Goal: Task Accomplishment & Management: Use online tool/utility

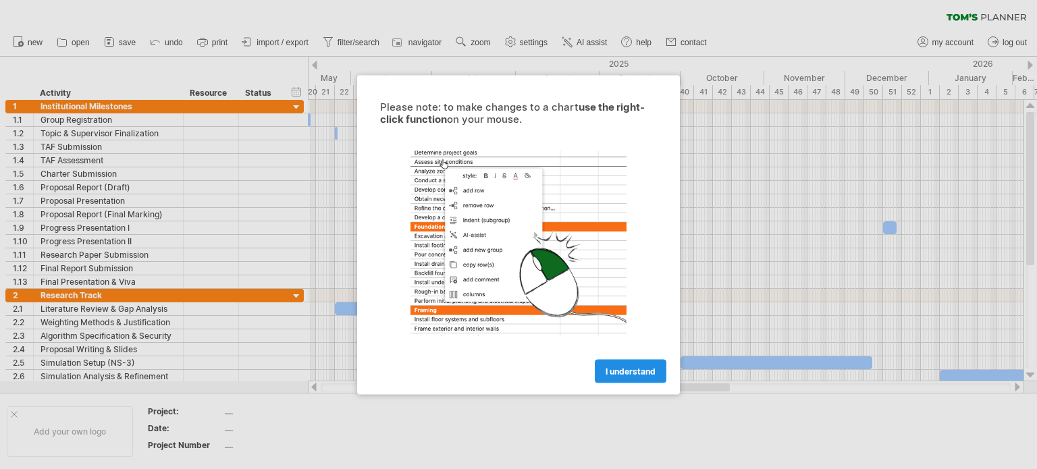
click at [644, 376] on link "I understand" at bounding box center [631, 371] width 72 height 24
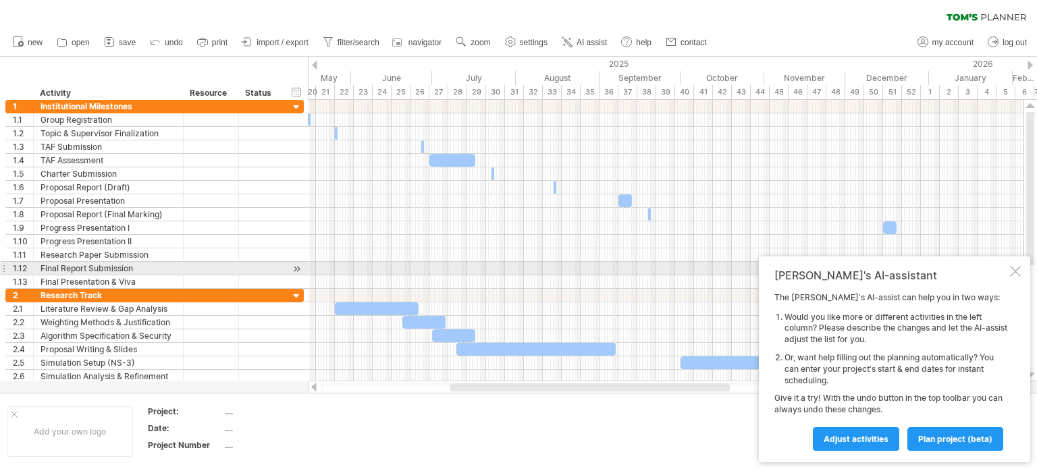
click at [1013, 275] on div at bounding box center [1015, 271] width 11 height 11
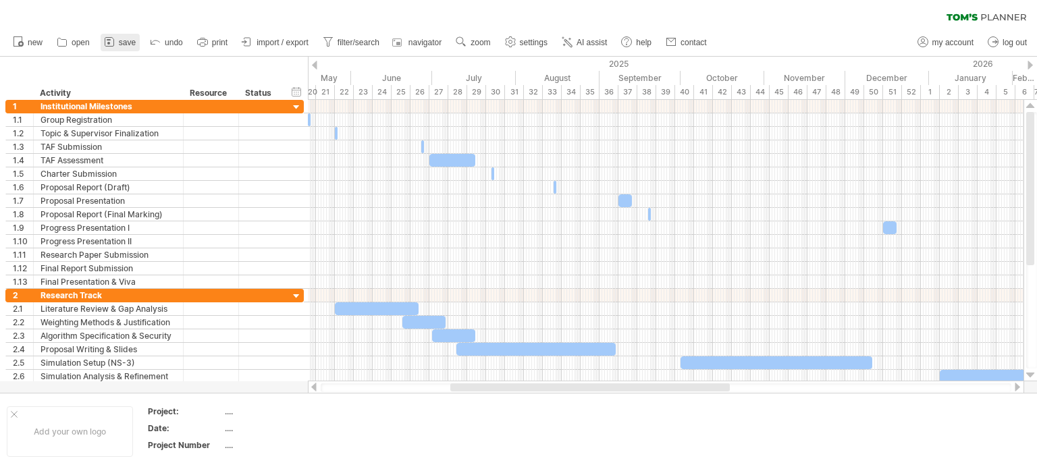
click at [119, 42] on span "save" at bounding box center [127, 42] width 17 height 9
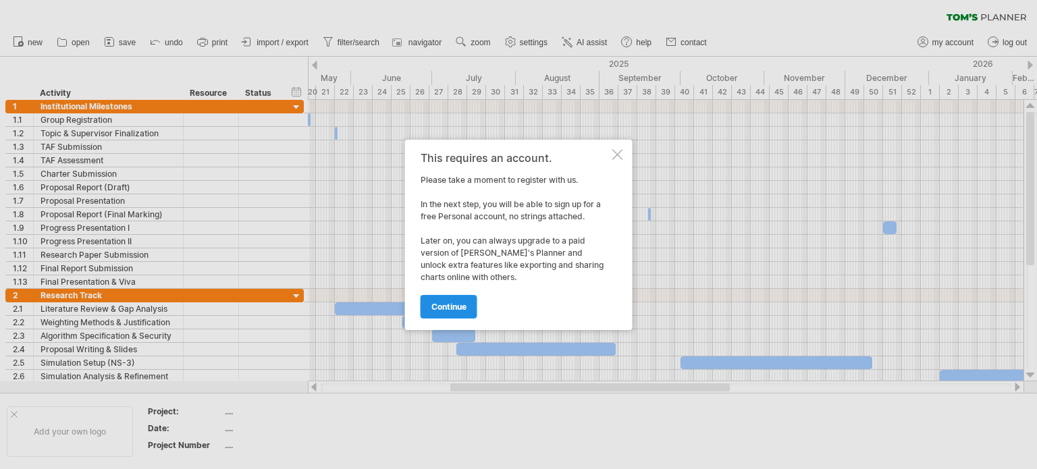
click at [454, 307] on span "continue" at bounding box center [448, 307] width 35 height 10
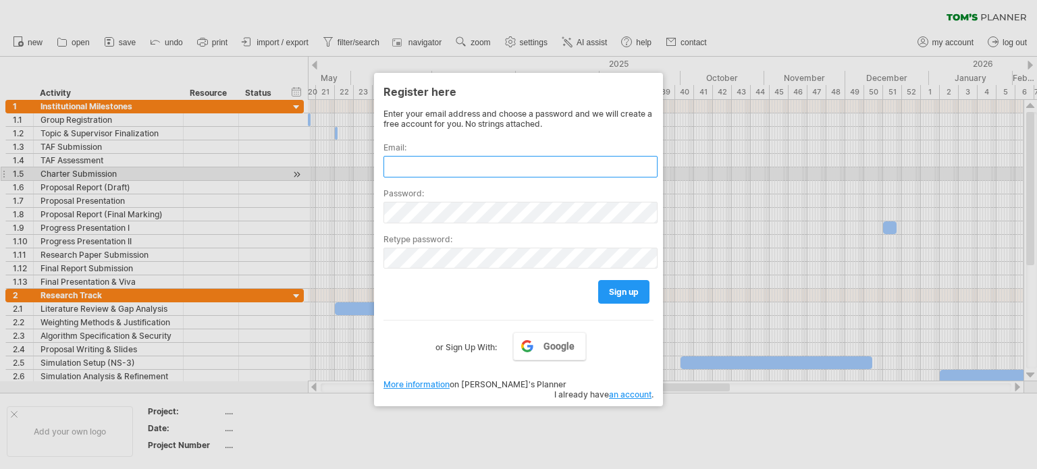
click at [473, 174] on input "text" at bounding box center [521, 167] width 274 height 22
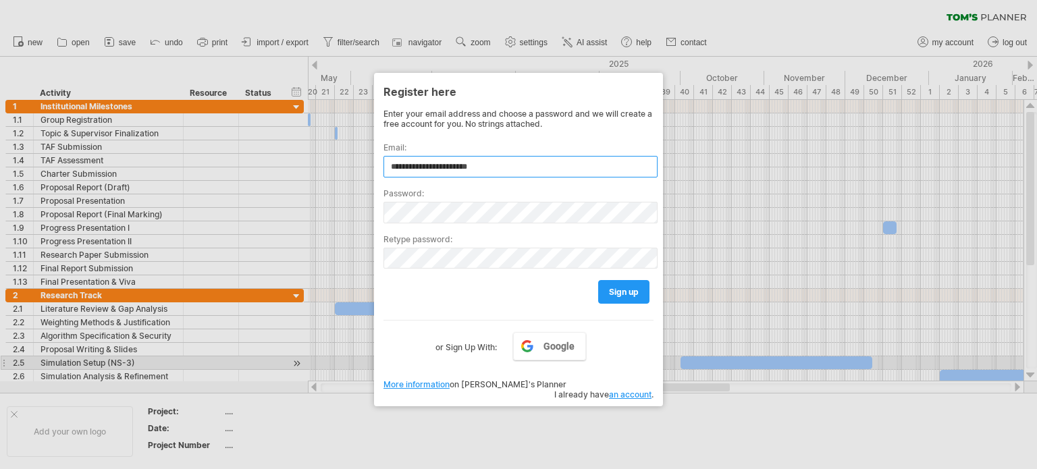
type input "**********"
click at [541, 362] on div "**********" at bounding box center [519, 246] width 270 height 275
click at [549, 357] on link "Google" at bounding box center [549, 346] width 73 height 28
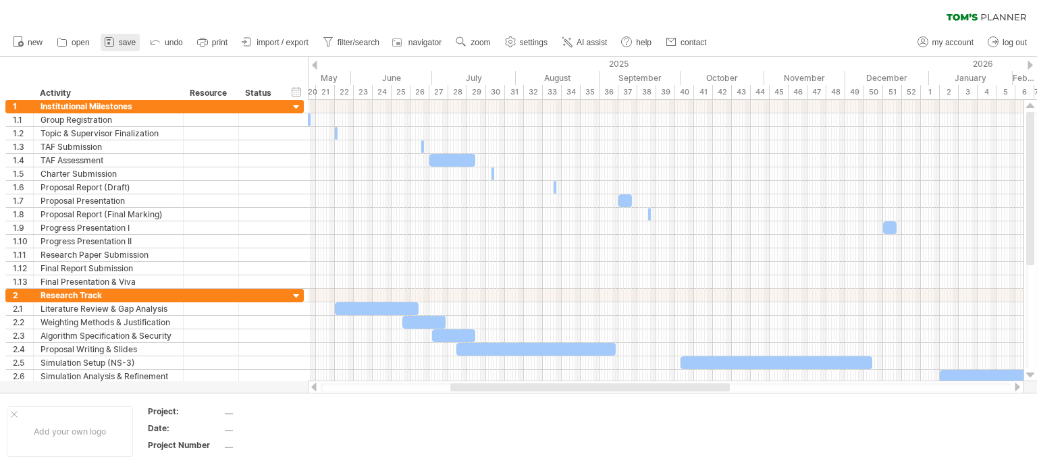
click at [121, 45] on span "save" at bounding box center [127, 42] width 17 height 9
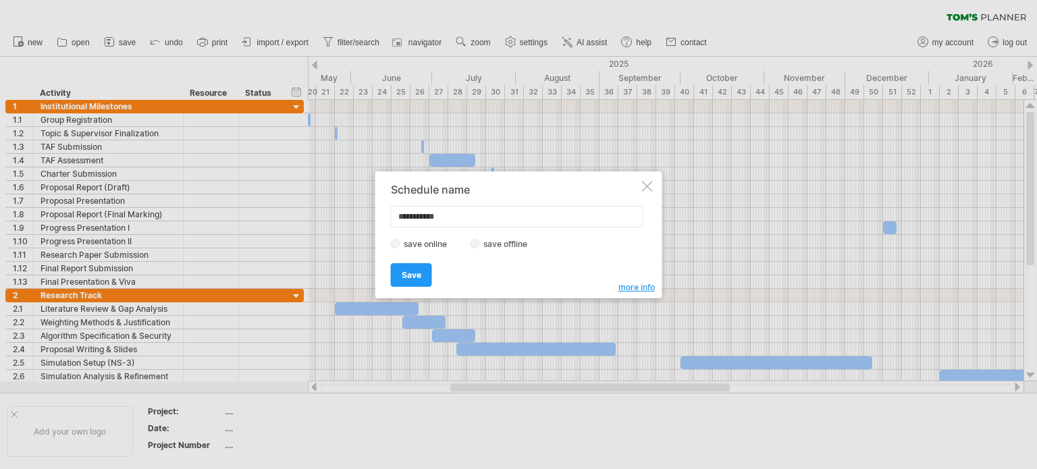
drag, startPoint x: 464, startPoint y: 213, endPoint x: 384, endPoint y: 221, distance: 80.1
click at [384, 221] on div "**********" at bounding box center [518, 234] width 287 height 127
type input "*"
type input "**********"
click at [485, 246] on label "save offline" at bounding box center [509, 244] width 59 height 10
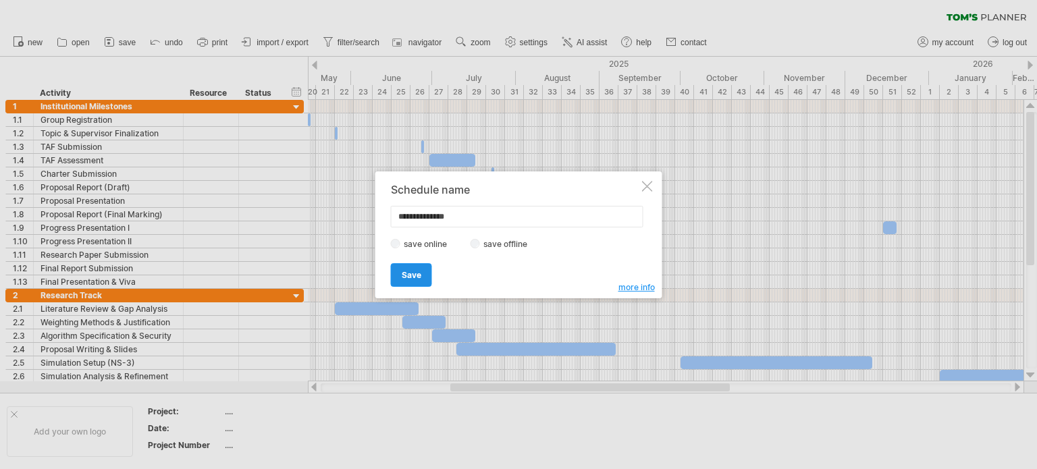
click at [417, 275] on span "Save" at bounding box center [412, 275] width 20 height 10
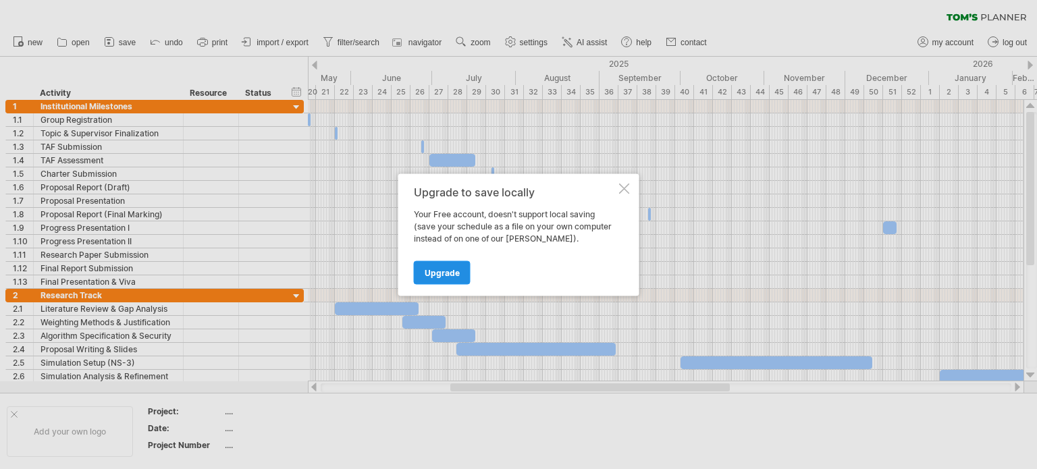
click at [435, 275] on span "Upgrade" at bounding box center [442, 272] width 35 height 10
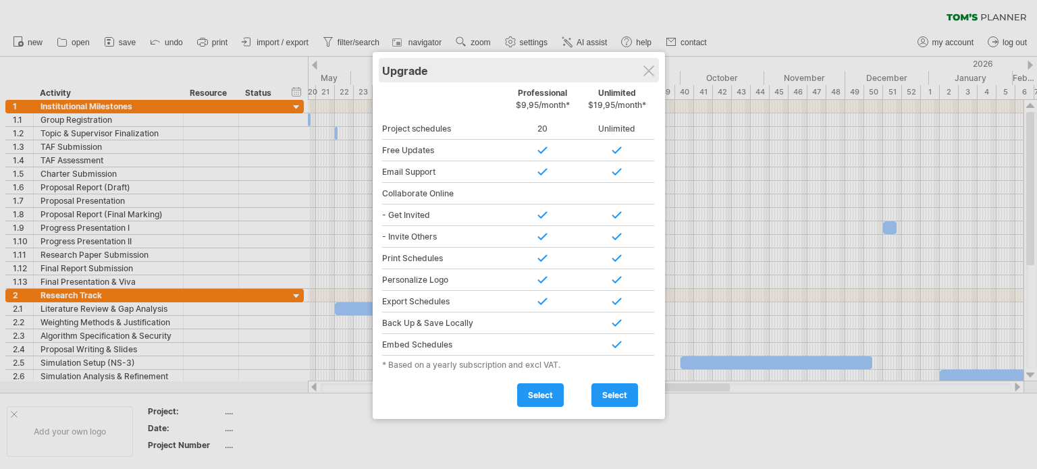
click at [654, 75] on div "Upgrade" at bounding box center [518, 70] width 273 height 24
click at [648, 77] on div "Upgrade" at bounding box center [518, 70] width 273 height 24
click at [649, 61] on div "Upgrade" at bounding box center [518, 70] width 273 height 24
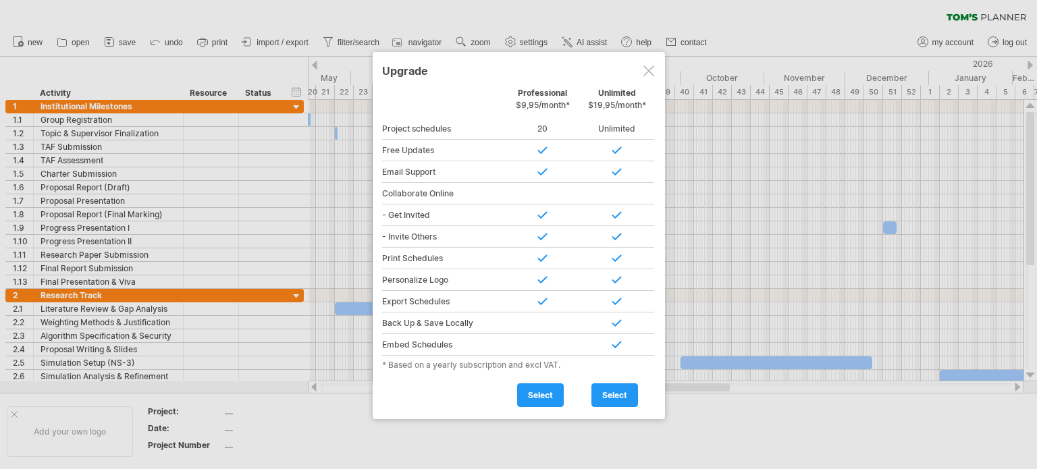
click at [649, 70] on div at bounding box center [648, 70] width 11 height 11
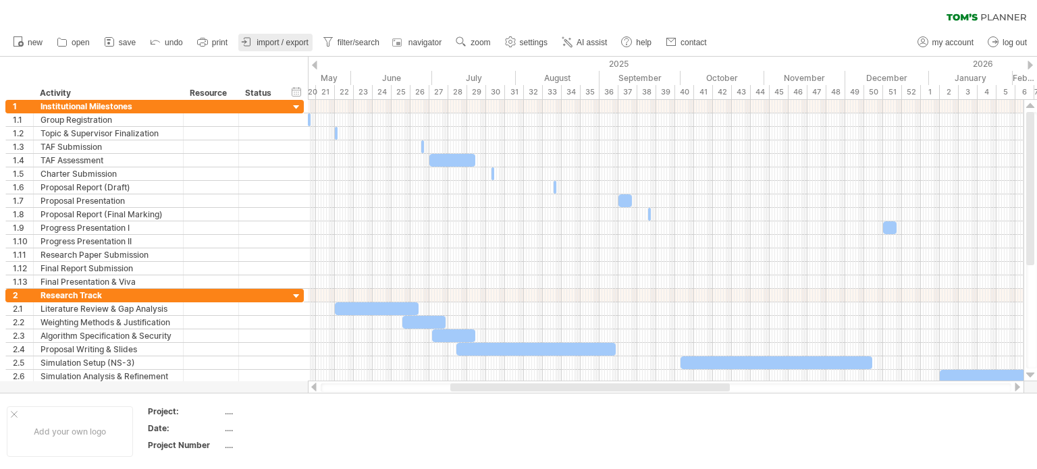
click at [282, 34] on link "import / export" at bounding box center [275, 43] width 74 height 18
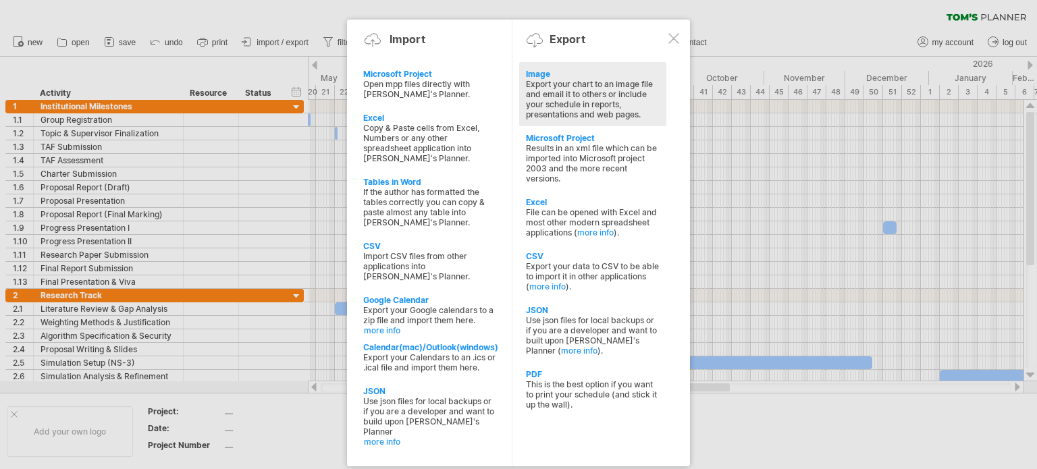
click at [599, 111] on div "Export your chart to an image file and email it to others or include your sched…" at bounding box center [593, 99] width 134 height 41
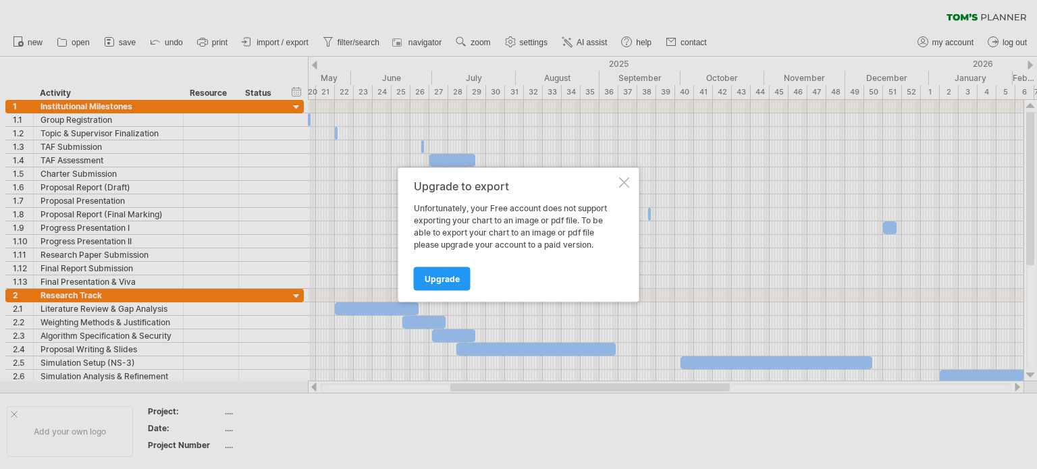
click at [625, 182] on div at bounding box center [624, 182] width 11 height 11
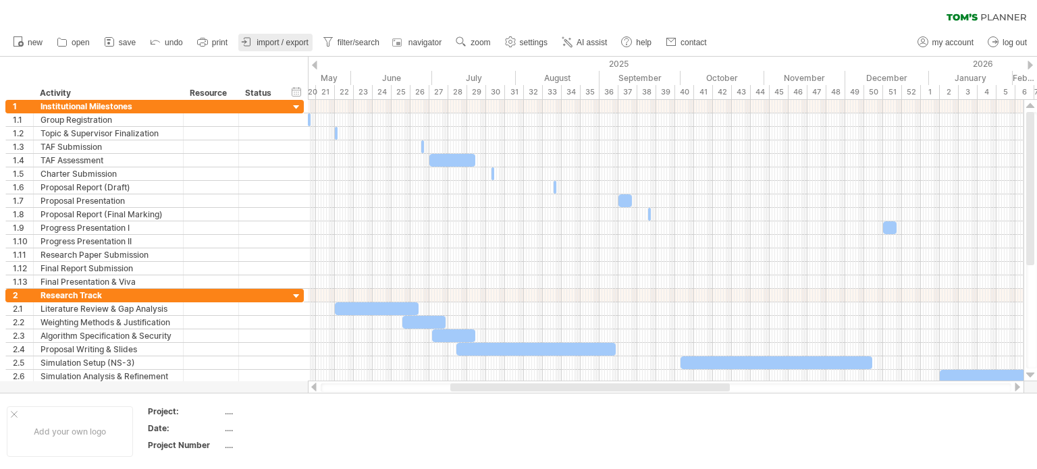
click at [288, 42] on span "import / export" at bounding box center [283, 42] width 52 height 9
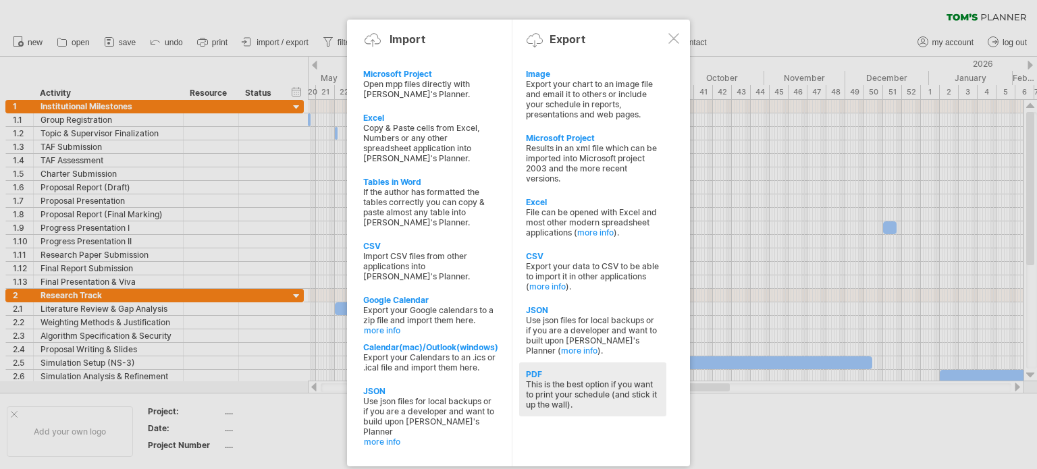
click at [616, 408] on div "This is the best option if you want to print your schedule (and stick it up the…" at bounding box center [593, 394] width 134 height 30
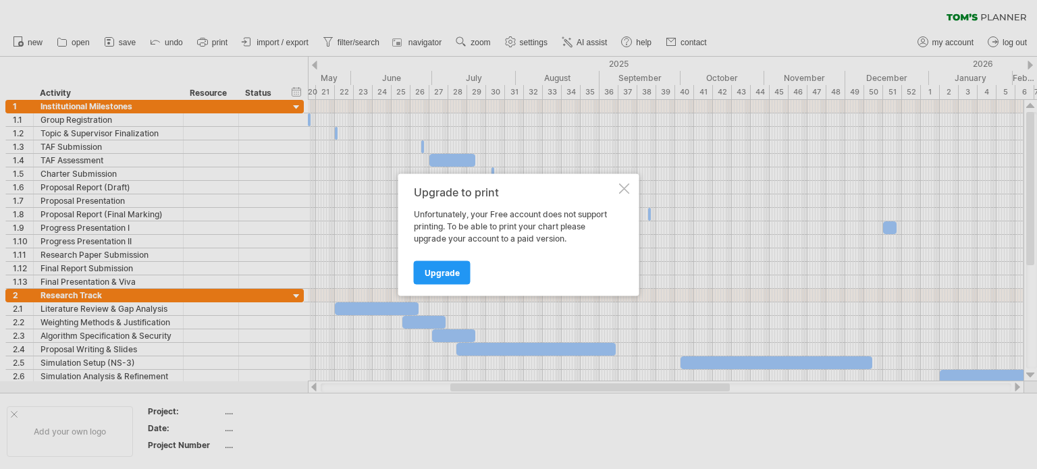
click at [625, 186] on div at bounding box center [624, 188] width 11 height 11
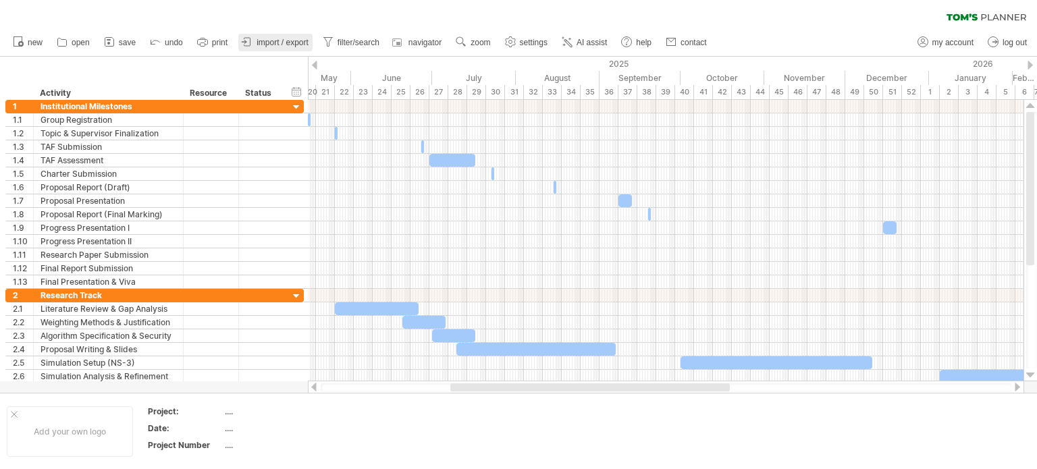
click at [286, 47] on link "import / export" at bounding box center [275, 43] width 74 height 18
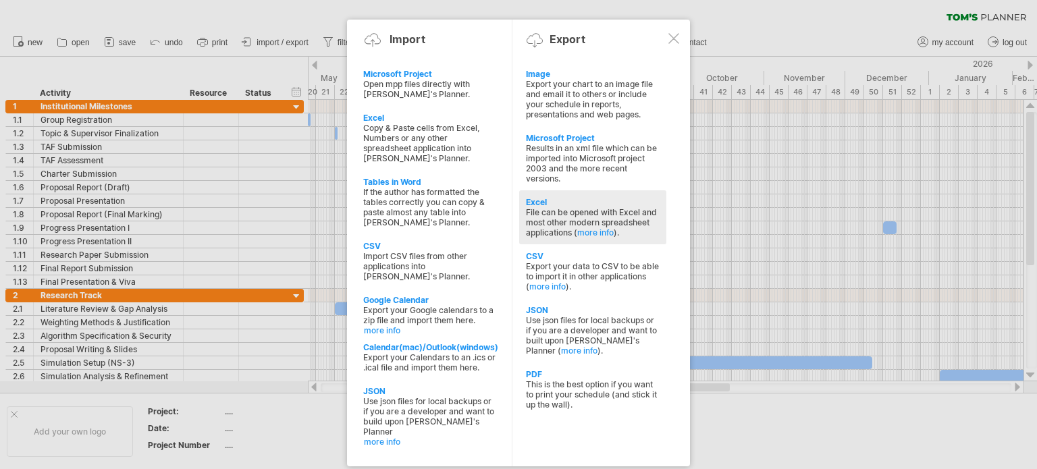
click at [542, 229] on div "File can be opened with Excel and most other modern spreadsheet applications ( …" at bounding box center [593, 222] width 134 height 30
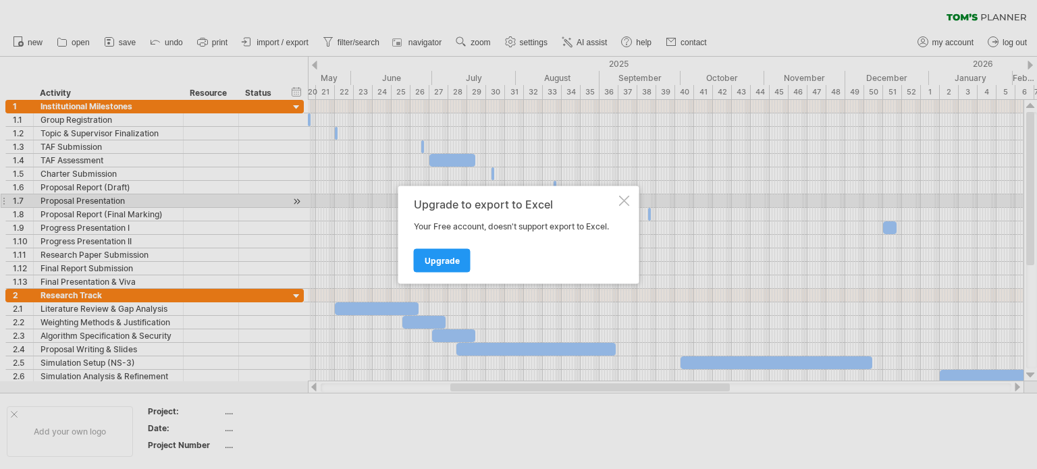
click at [627, 201] on div at bounding box center [624, 200] width 11 height 11
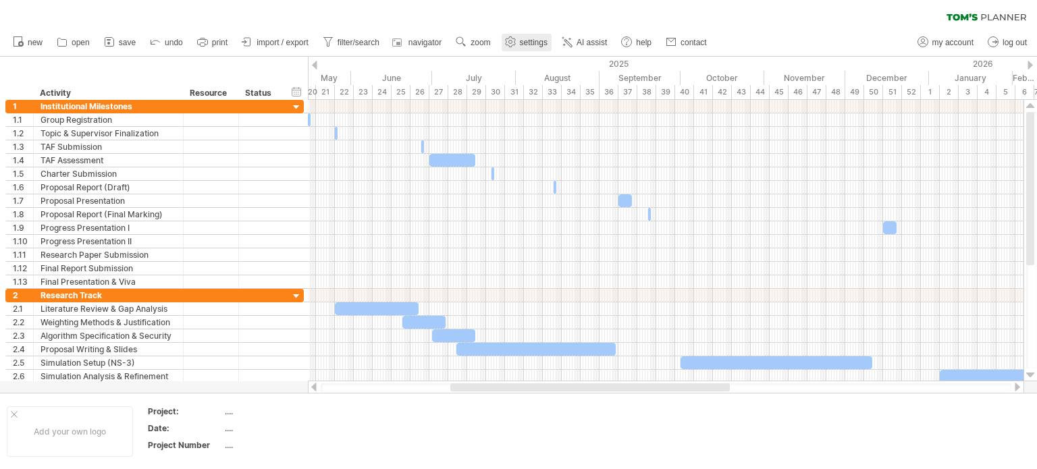
click at [532, 38] on span "settings" at bounding box center [534, 42] width 28 height 9
select select "*"
select select "**"
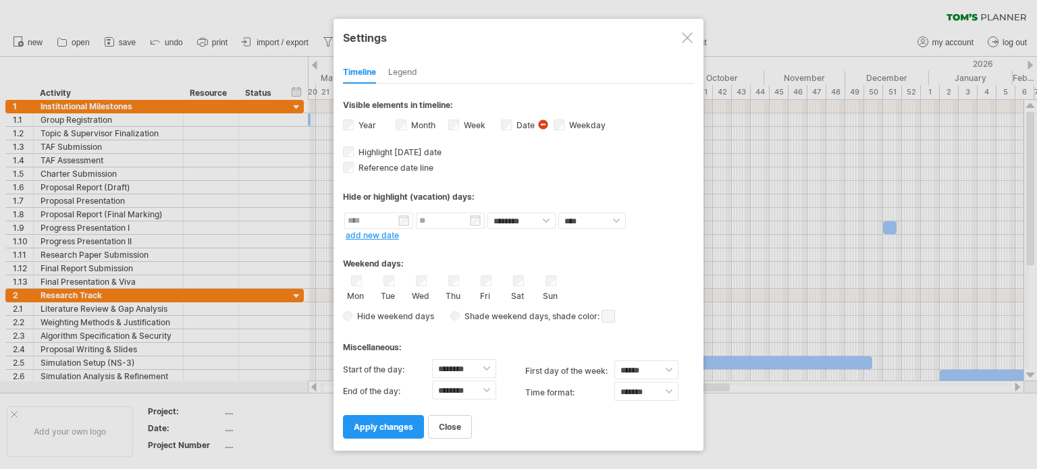
click at [683, 35] on div at bounding box center [687, 37] width 11 height 11
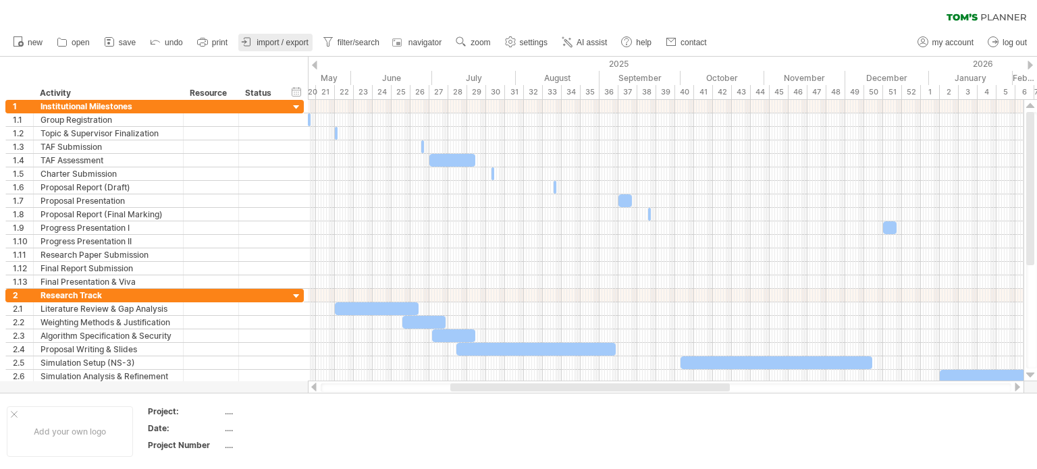
click at [290, 46] on span "import / export" at bounding box center [283, 42] width 52 height 9
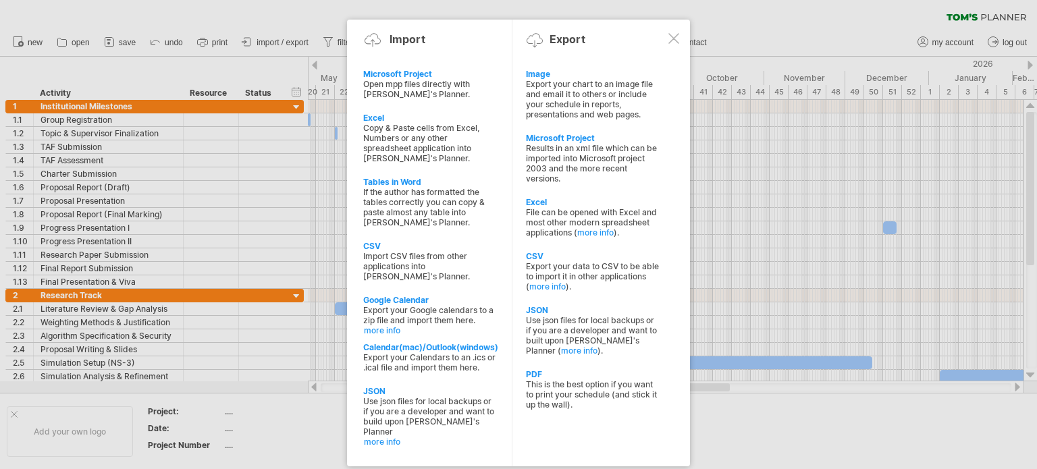
click at [276, 10] on div at bounding box center [518, 234] width 1037 height 469
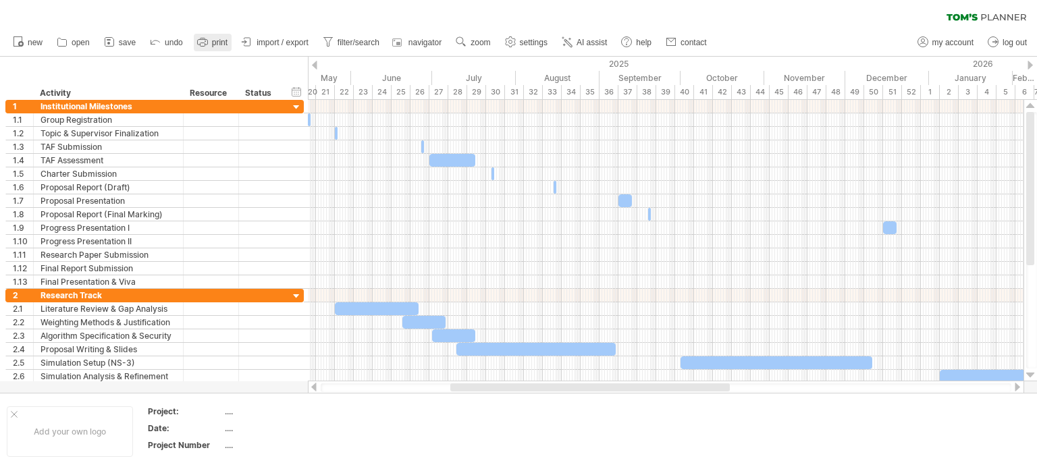
click at [216, 43] on span "print" at bounding box center [220, 42] width 16 height 9
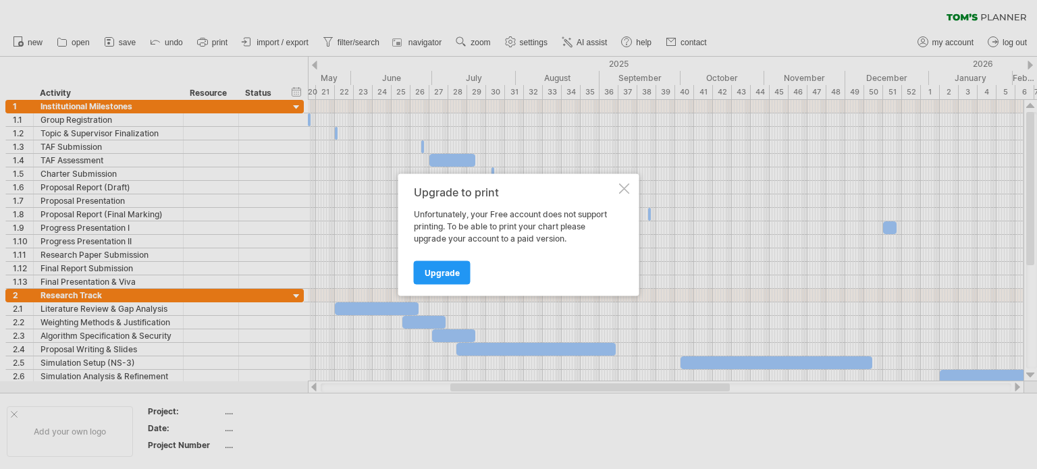
click at [140, 21] on div at bounding box center [518, 234] width 1037 height 469
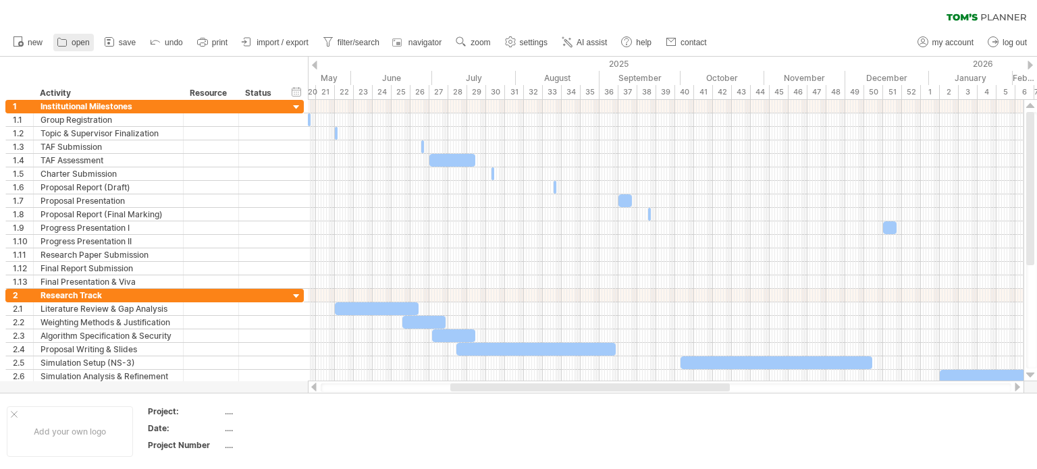
click at [69, 42] on link "open" at bounding box center [73, 43] width 41 height 18
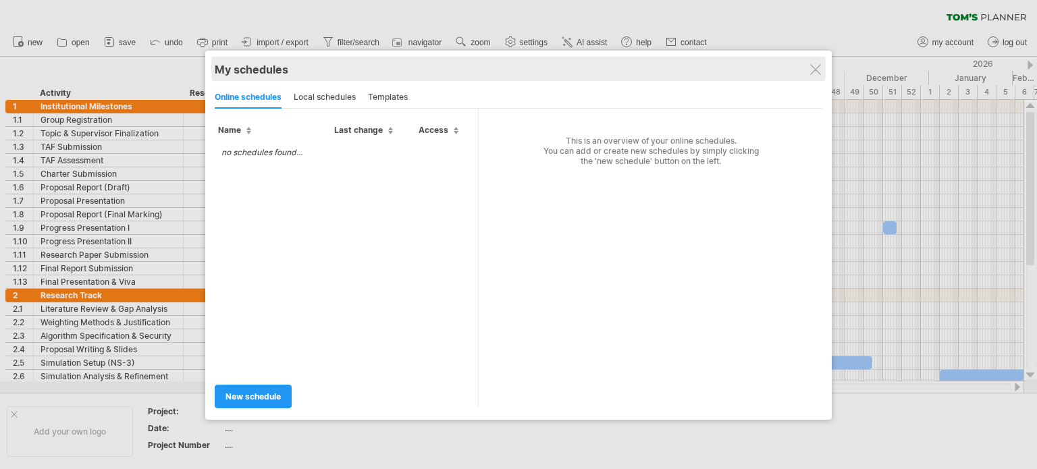
click at [808, 68] on div "My schedules" at bounding box center [519, 70] width 608 height 14
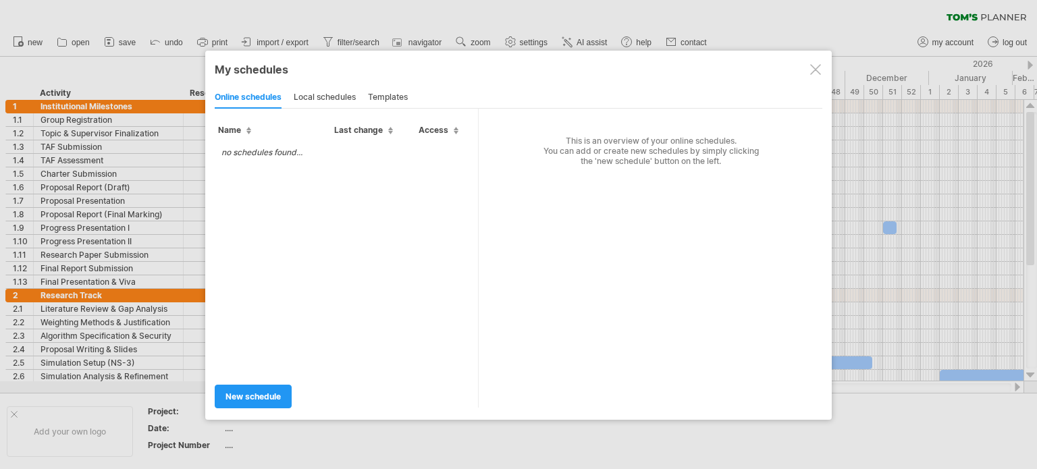
click at [812, 64] on div at bounding box center [815, 69] width 11 height 11
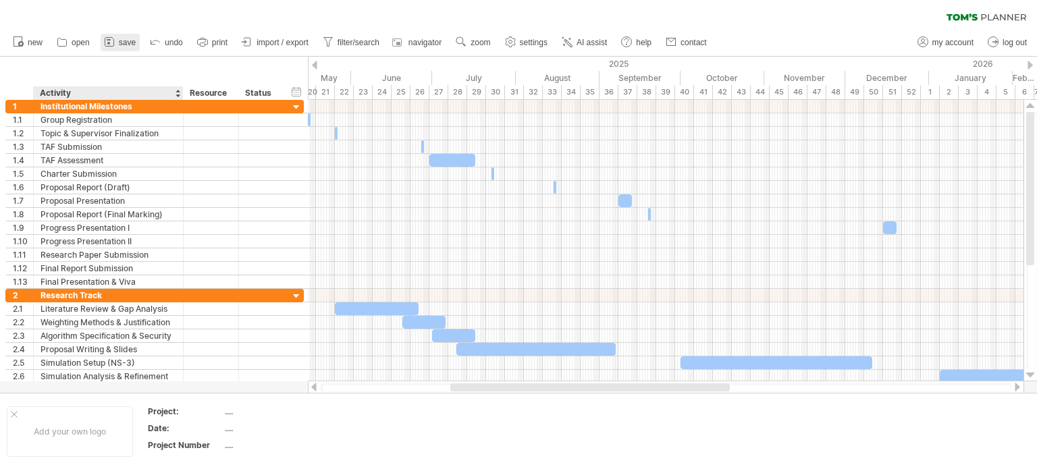
click at [132, 49] on link "save" at bounding box center [120, 43] width 39 height 18
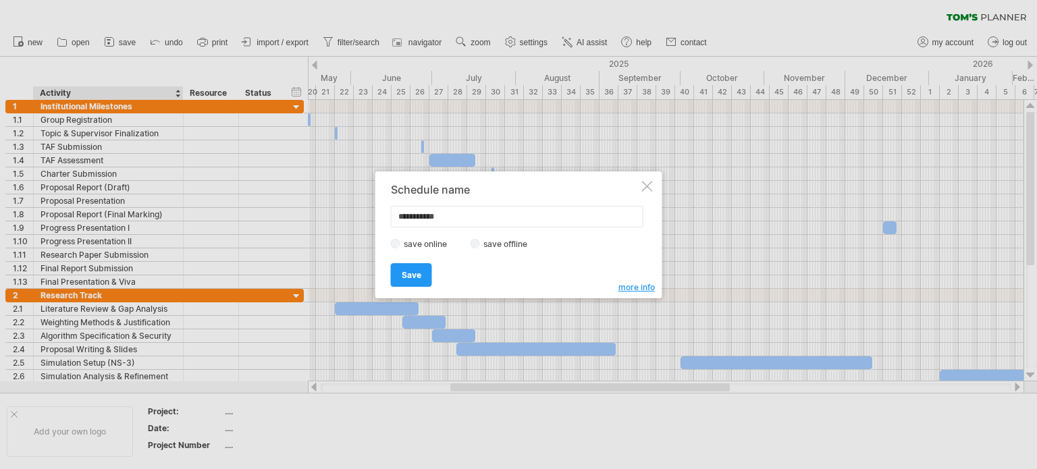
click at [432, 283] on div "Save Save" at bounding box center [515, 269] width 248 height 34
click at [399, 280] on link "Save" at bounding box center [411, 275] width 41 height 24
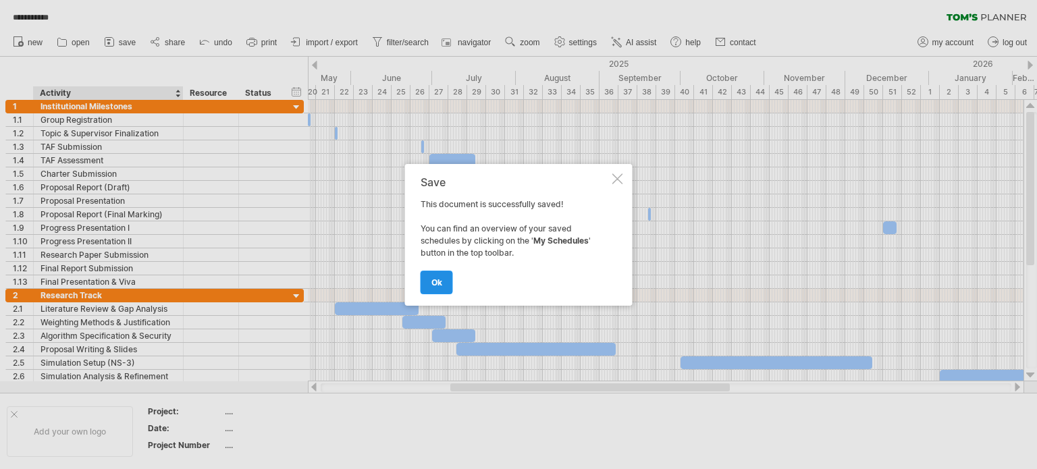
click at [441, 283] on span "ok" at bounding box center [436, 282] width 11 height 10
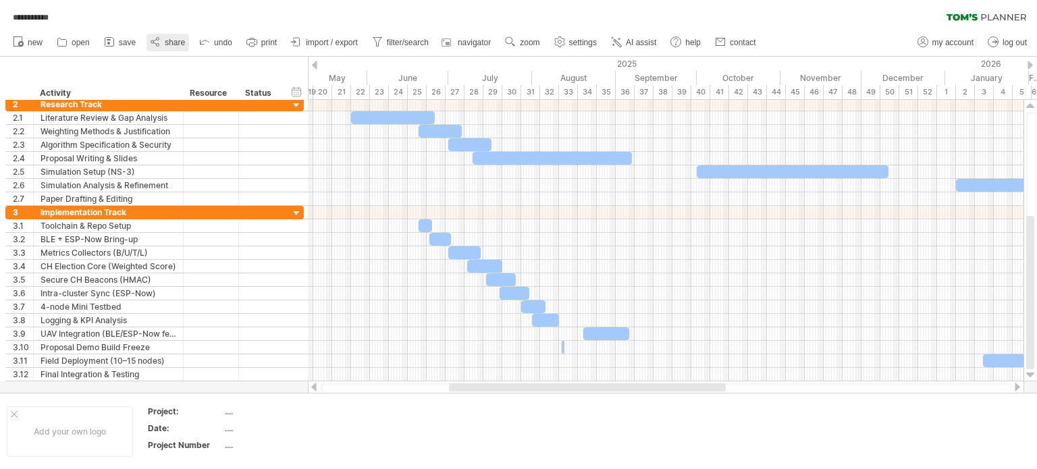
click at [154, 45] on icon at bounding box center [156, 42] width 14 height 14
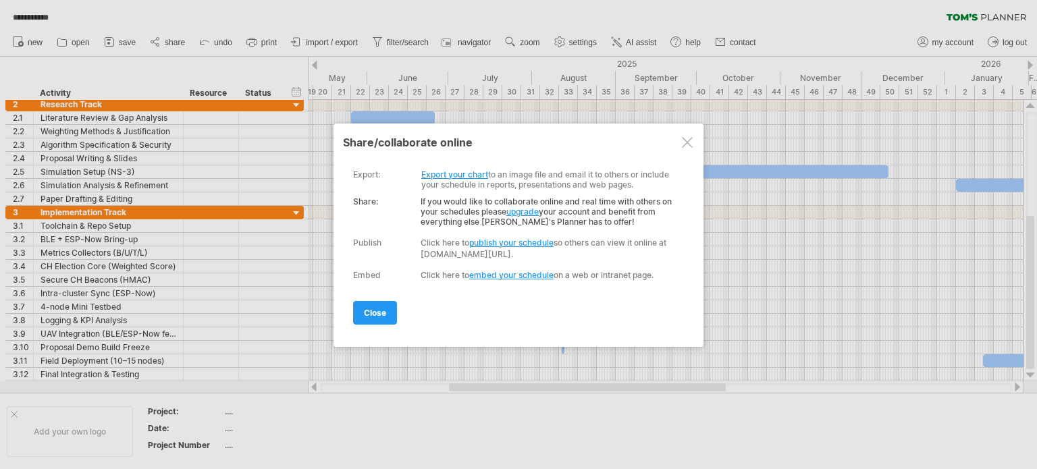
click at [452, 176] on link "Export your chart" at bounding box center [454, 174] width 67 height 10
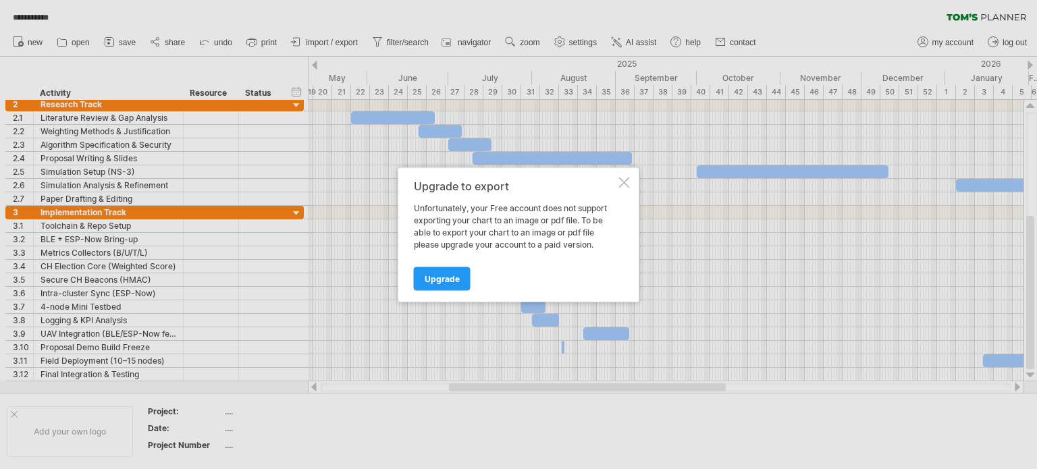
click at [624, 184] on div at bounding box center [624, 182] width 11 height 11
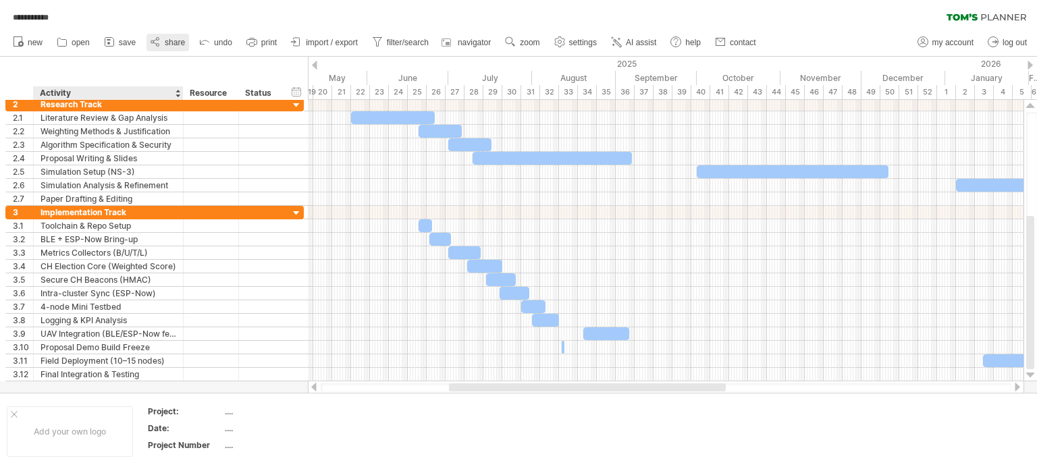
click at [166, 51] on link "share" at bounding box center [168, 43] width 43 height 18
